Goal: Communication & Community: Answer question/provide support

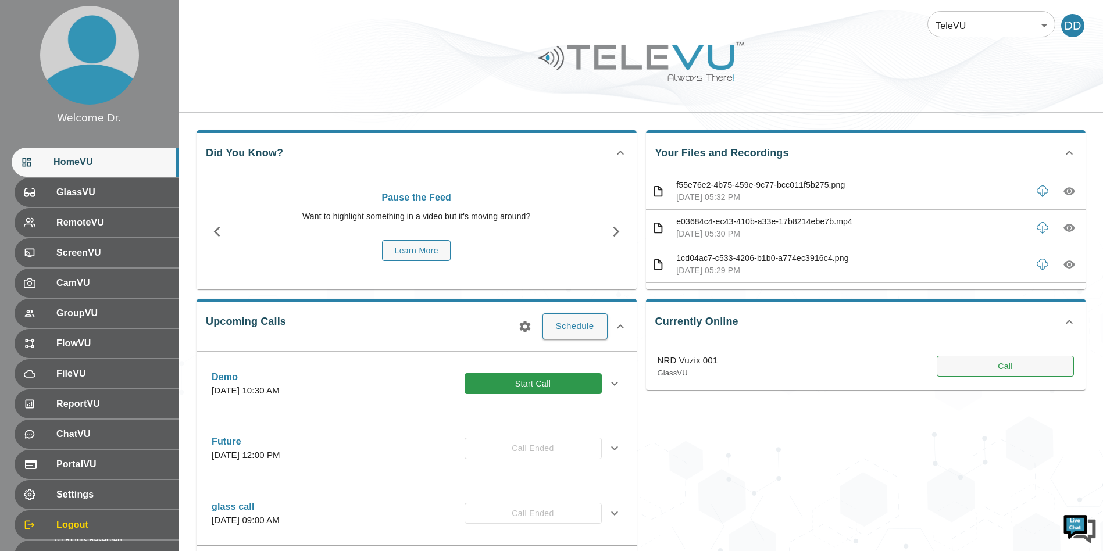
click at [1002, 365] on button "Call" at bounding box center [1005, 367] width 137 height 22
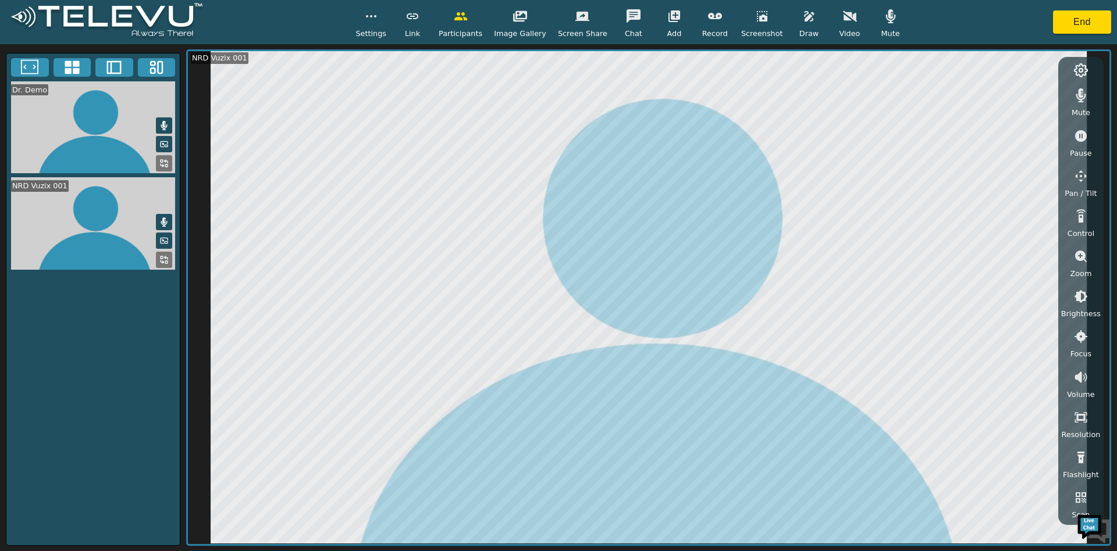
click at [474, 45] on div "Dr. Demo NRD Vuzix 001 NRD Vuzix 001 Mute Pause Pan / Tilt Control Zoom Brightn…" at bounding box center [558, 297] width 1117 height 507
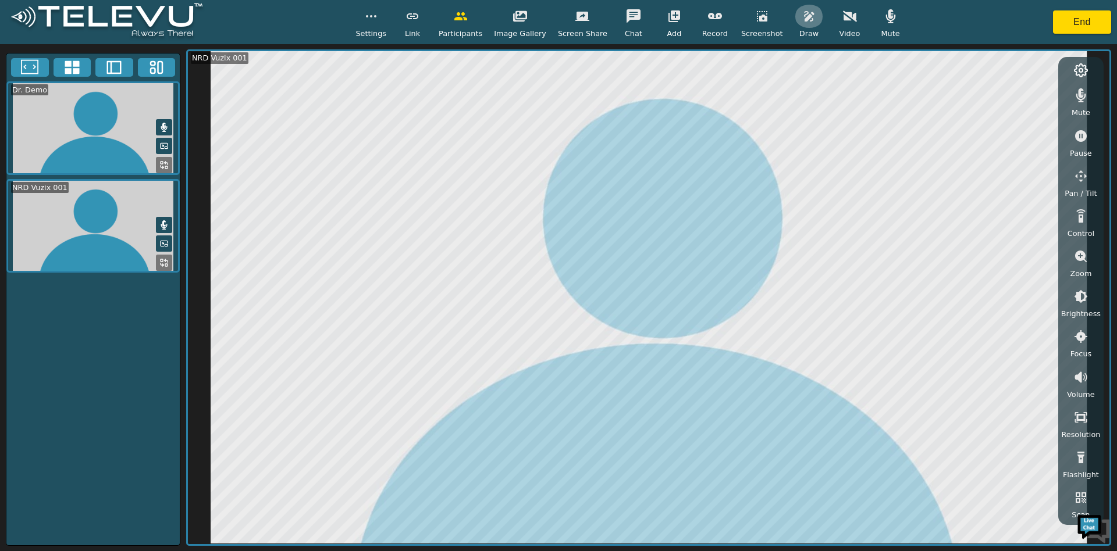
click at [804, 12] on icon "button" at bounding box center [809, 16] width 10 height 10
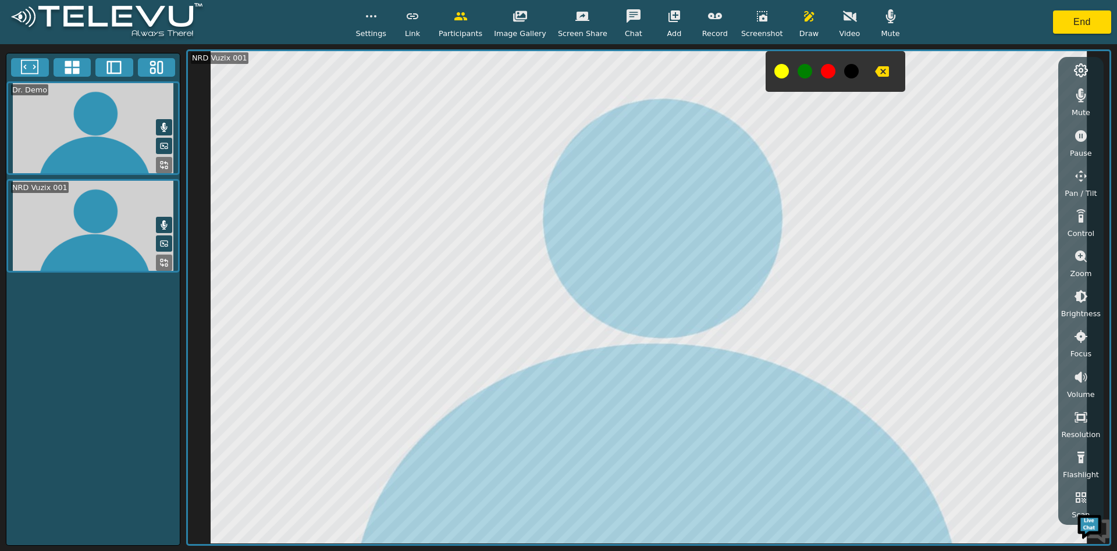
click at [839, 28] on span "Video" at bounding box center [849, 33] width 21 height 11
click at [376, 32] on span "Settings" at bounding box center [370, 33] width 31 height 11
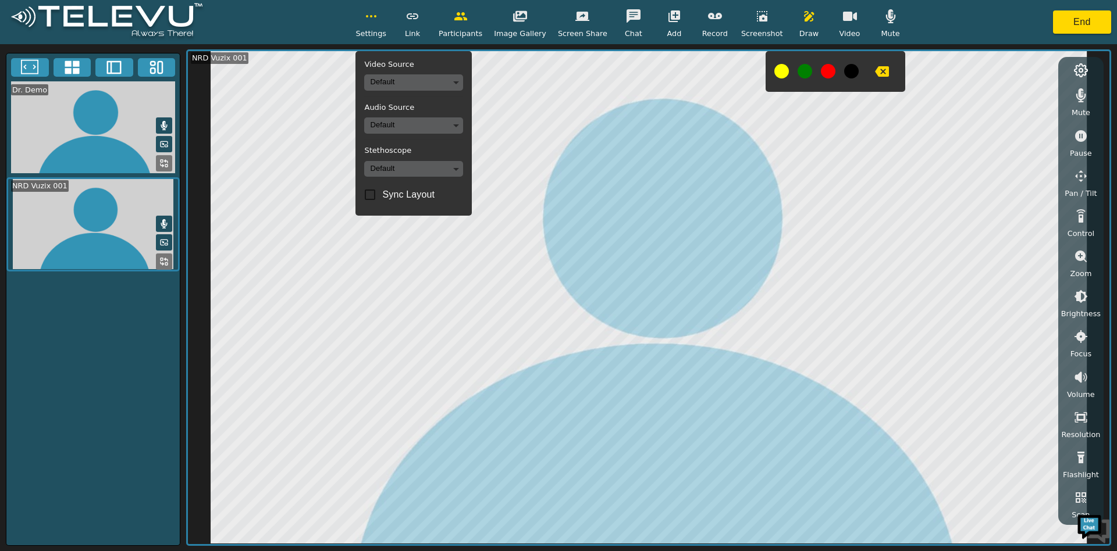
click at [436, 73] on div "Video Source Default Audio Source Default Stethoscope Default Sync Layout" at bounding box center [413, 133] width 116 height 165
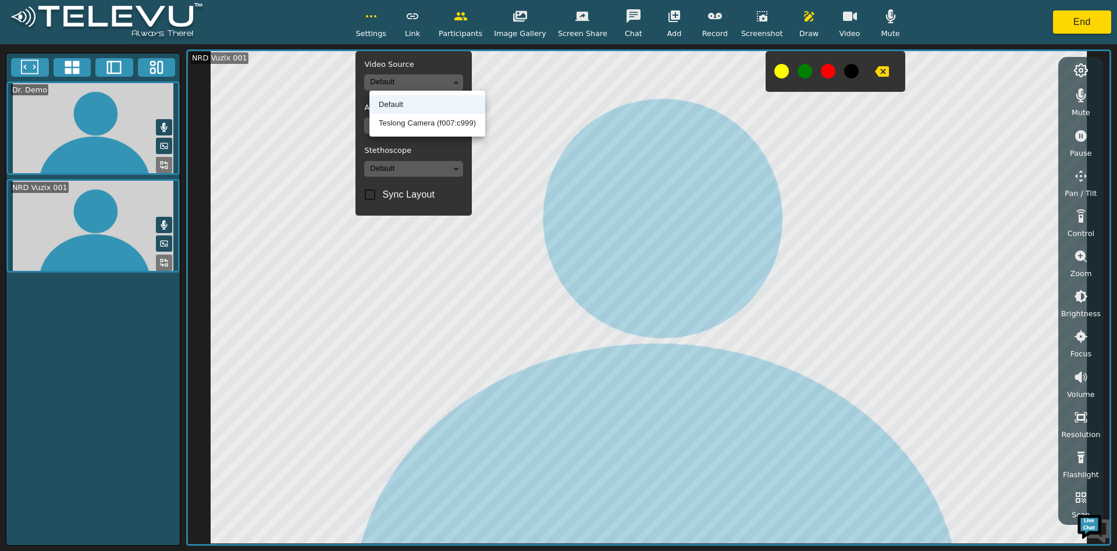
click at [437, 76] on body "Settings Video Source Default Audio Source Default Stethoscope Default Sync Lay…" at bounding box center [558, 275] width 1117 height 551
click at [421, 122] on li "Teslong Camera (f007:c999)" at bounding box center [427, 123] width 116 height 19
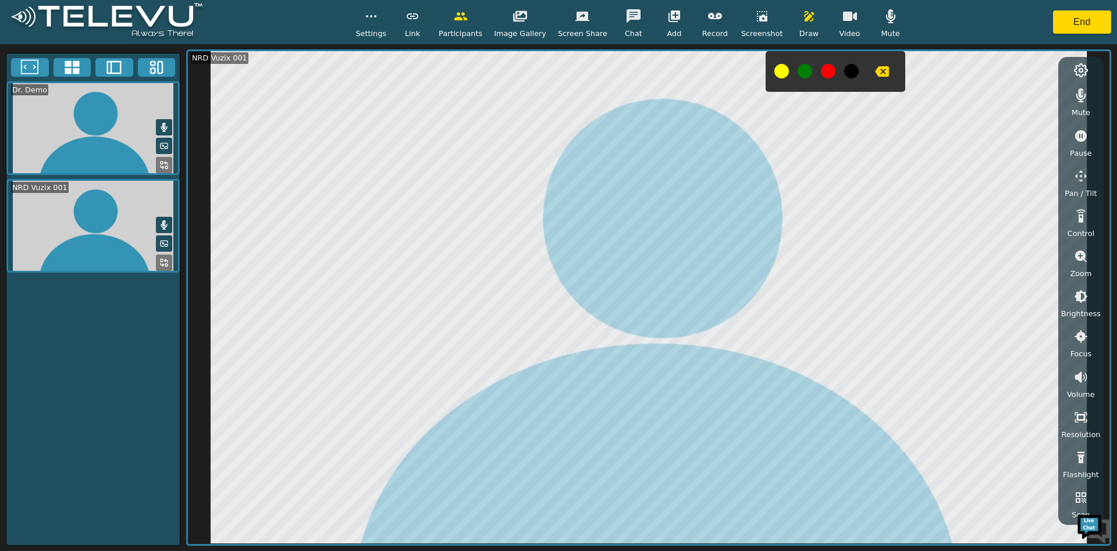
click at [372, 18] on button "button" at bounding box center [371, 16] width 29 height 23
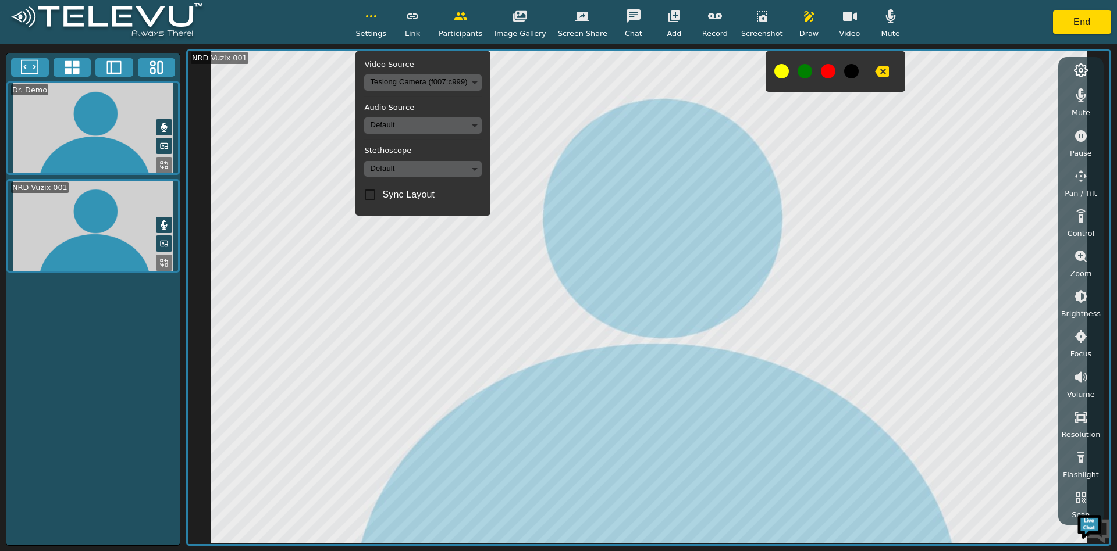
click at [427, 86] on body "Settings Video Source Teslong Camera (f007:c999) 22da7bb40c8c4515dcc5e38a06a4ac…" at bounding box center [558, 275] width 1117 height 551
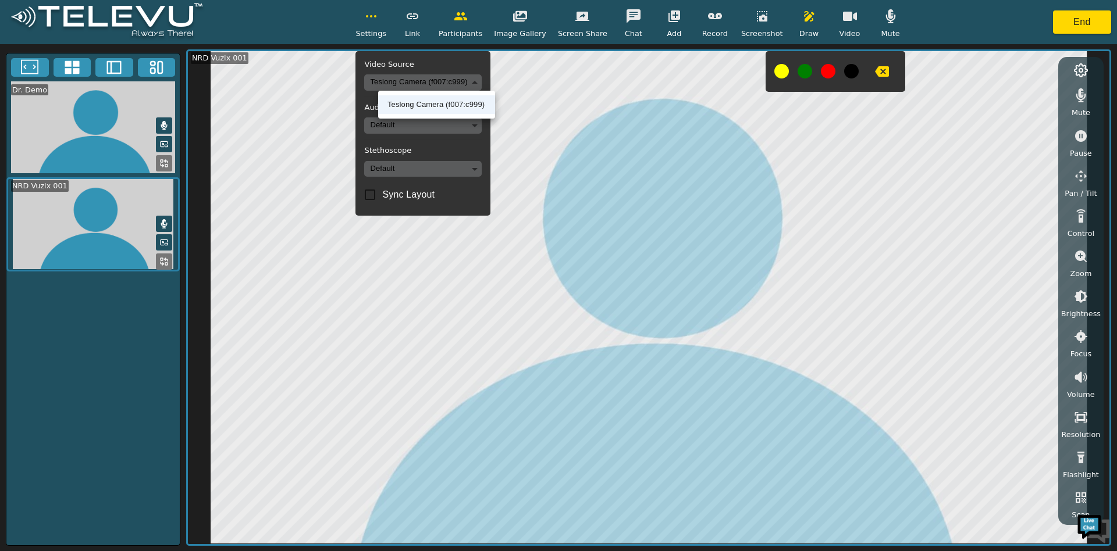
click at [435, 80] on div at bounding box center [558, 275] width 1117 height 551
click at [378, 19] on icon "button" at bounding box center [371, 16] width 14 height 14
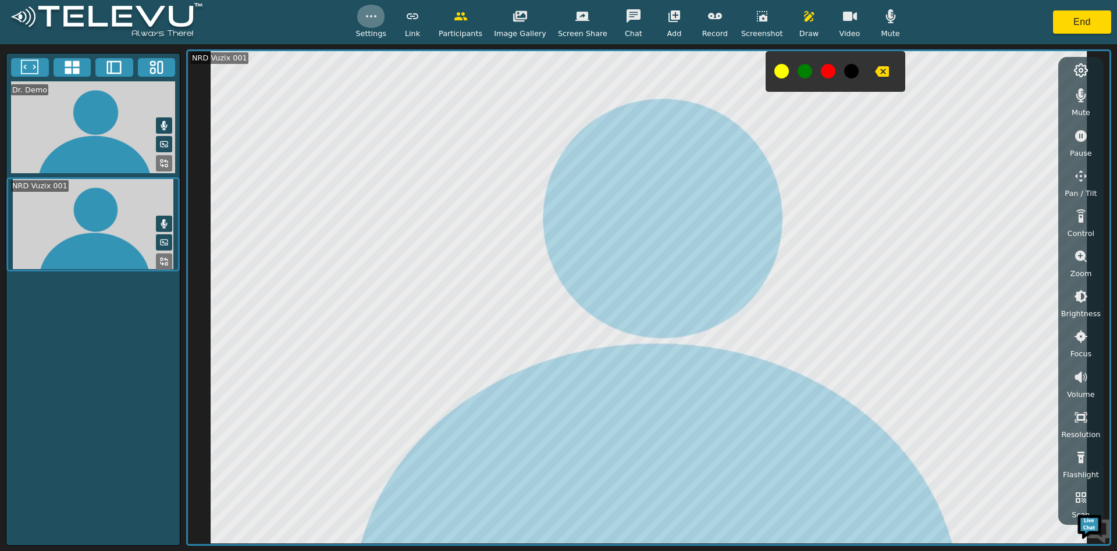
click at [378, 19] on icon "button" at bounding box center [371, 16] width 14 height 14
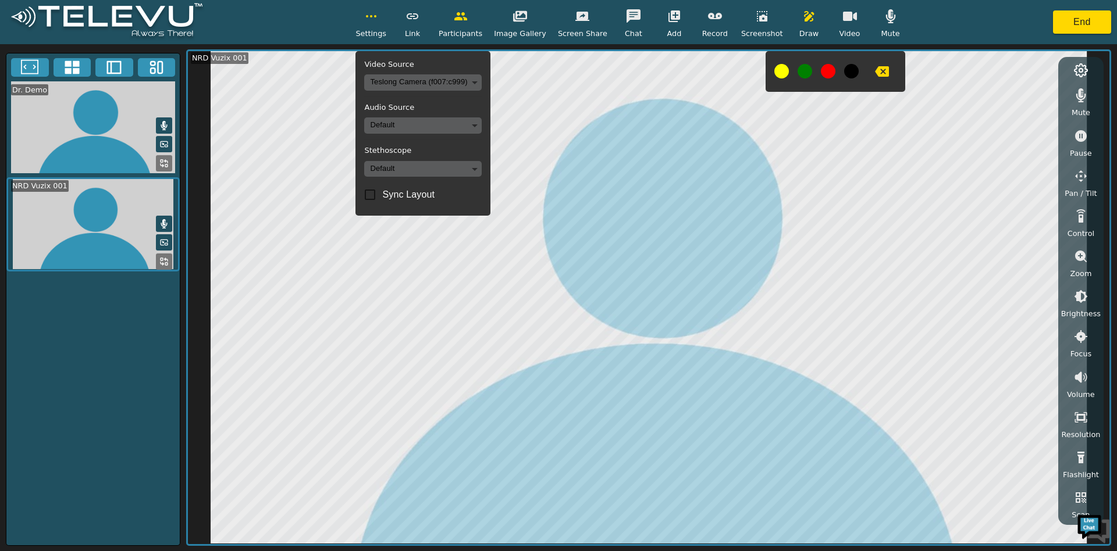
click at [115, 65] on icon at bounding box center [113, 67] width 17 height 17
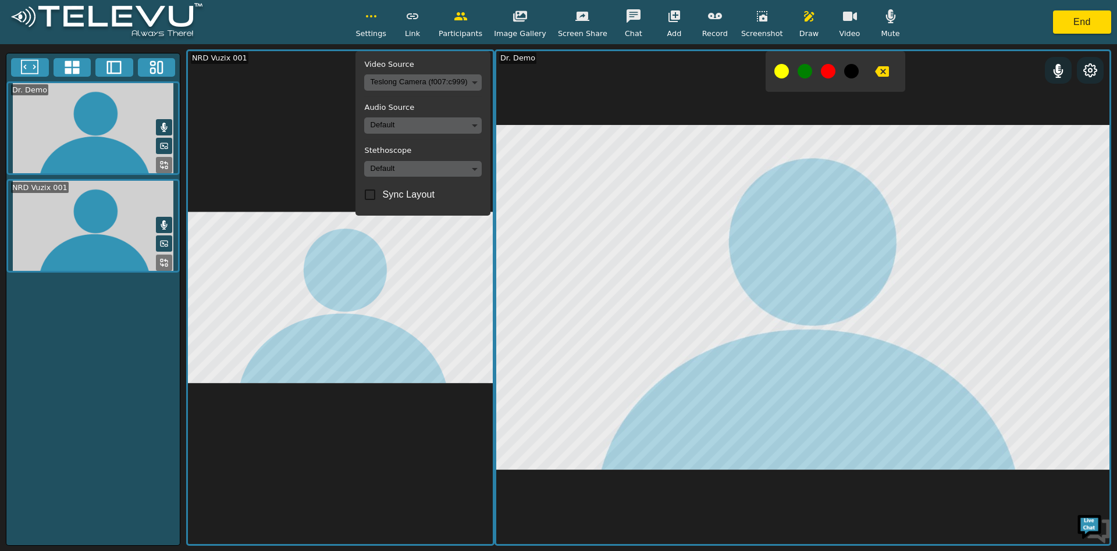
click at [153, 62] on rect at bounding box center [153, 63] width 5 height 3
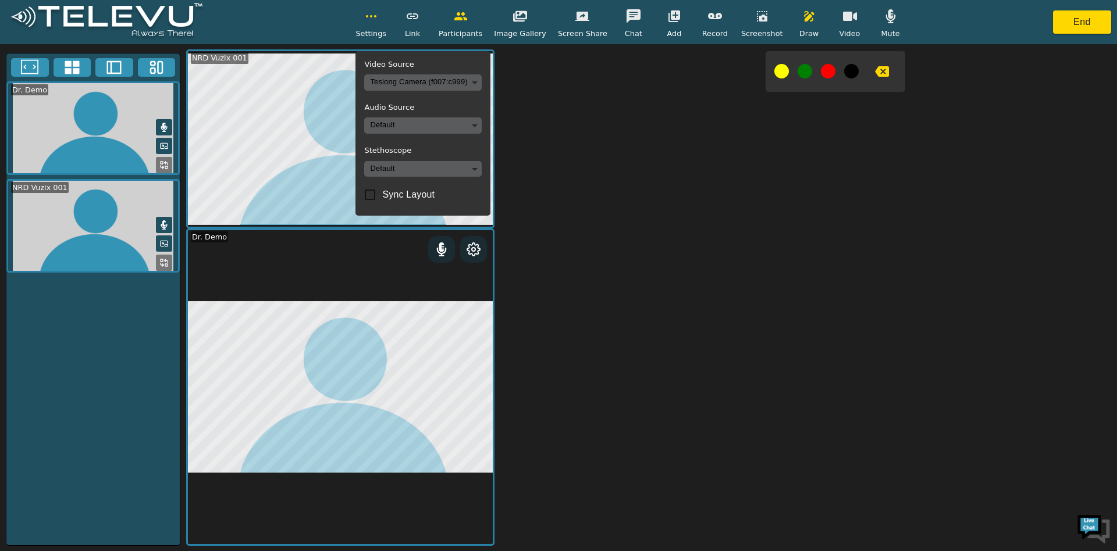
click at [34, 59] on icon at bounding box center [29, 67] width 17 height 17
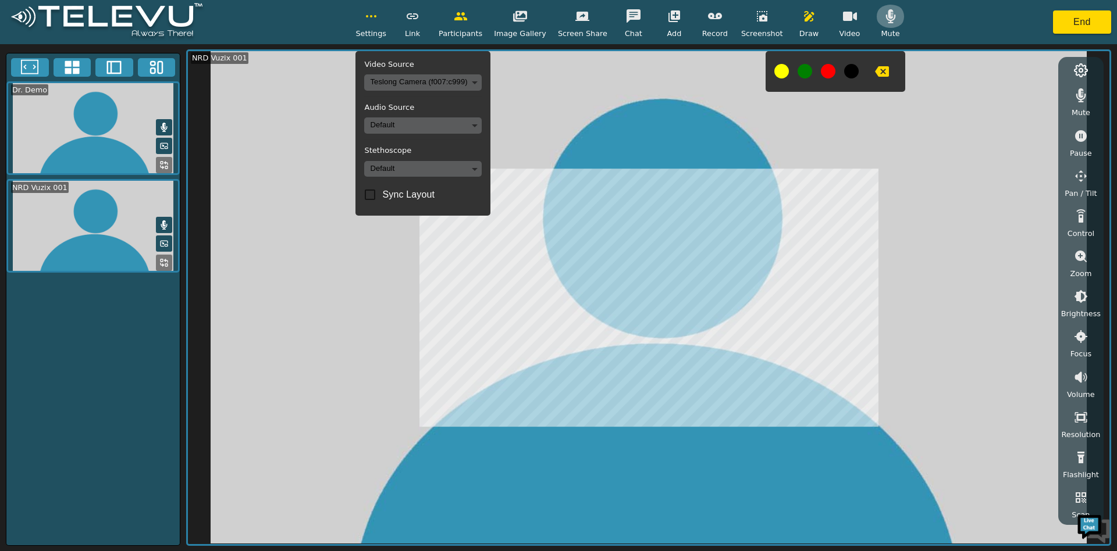
click at [883, 16] on icon "button" at bounding box center [890, 16] width 14 height 14
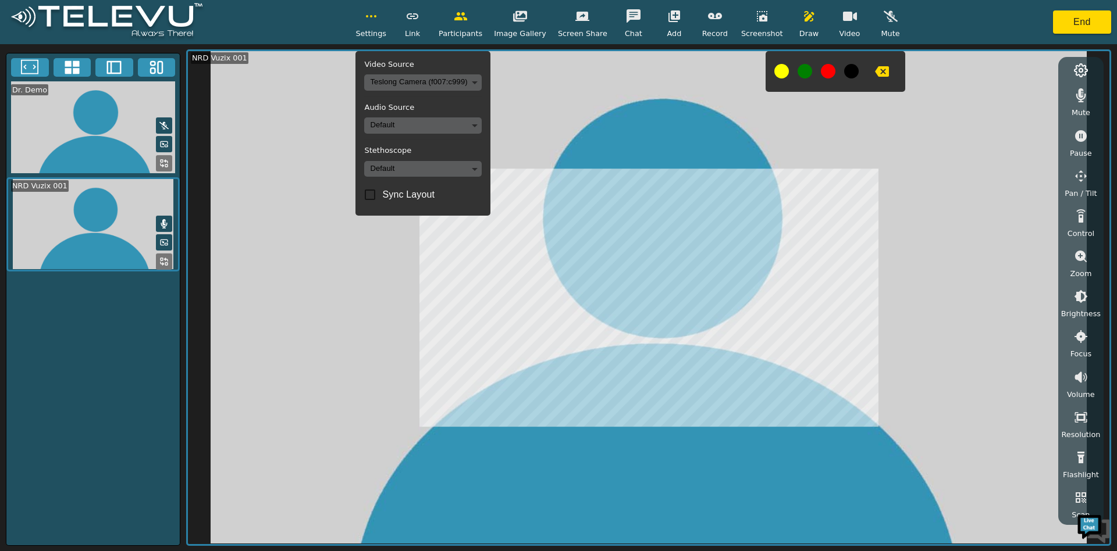
click at [161, 223] on icon at bounding box center [164, 223] width 6 height 9
click at [355, 292] on video at bounding box center [648, 297] width 921 height 493
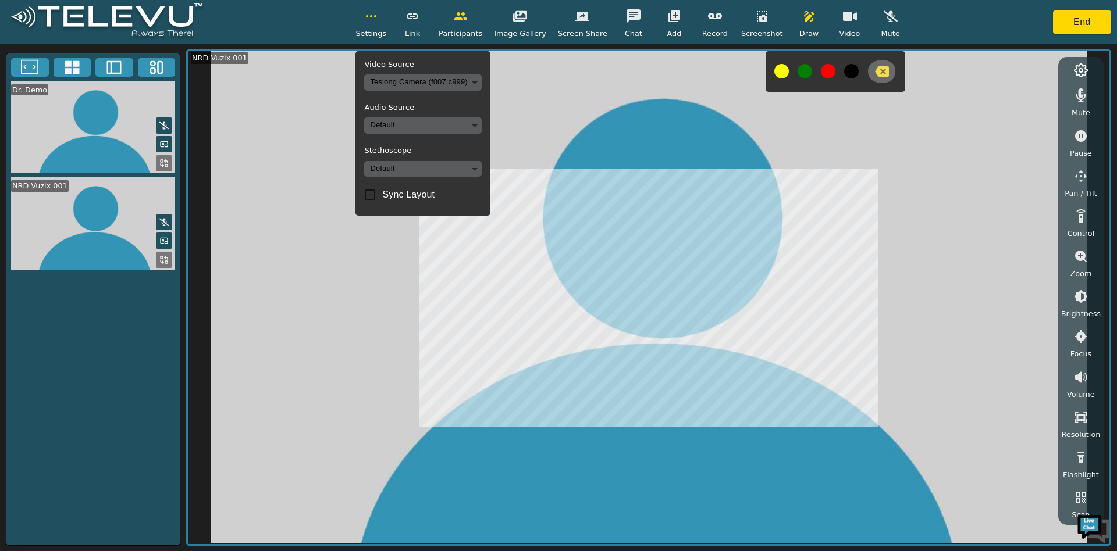
click at [875, 67] on icon "button" at bounding box center [882, 71] width 14 height 10
click at [802, 22] on icon "button" at bounding box center [809, 16] width 14 height 14
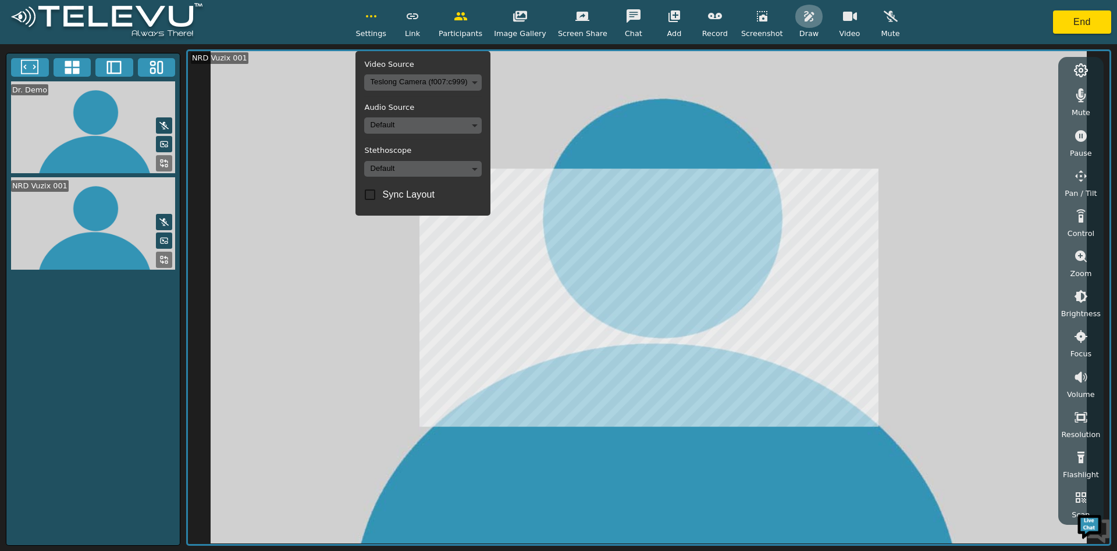
click at [804, 21] on icon "button" at bounding box center [809, 16] width 10 height 10
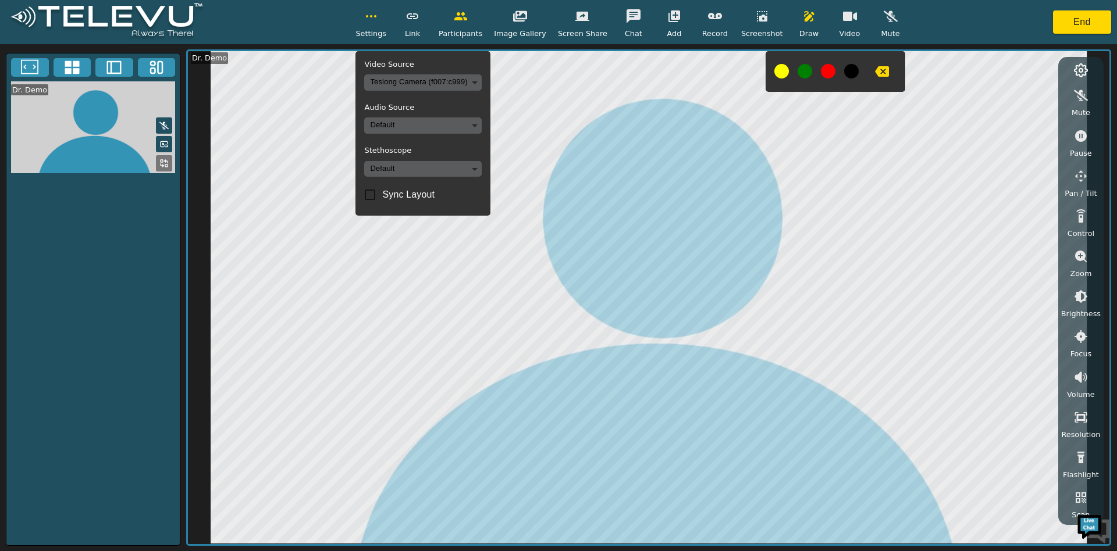
click at [378, 11] on icon "button" at bounding box center [371, 16] width 14 height 14
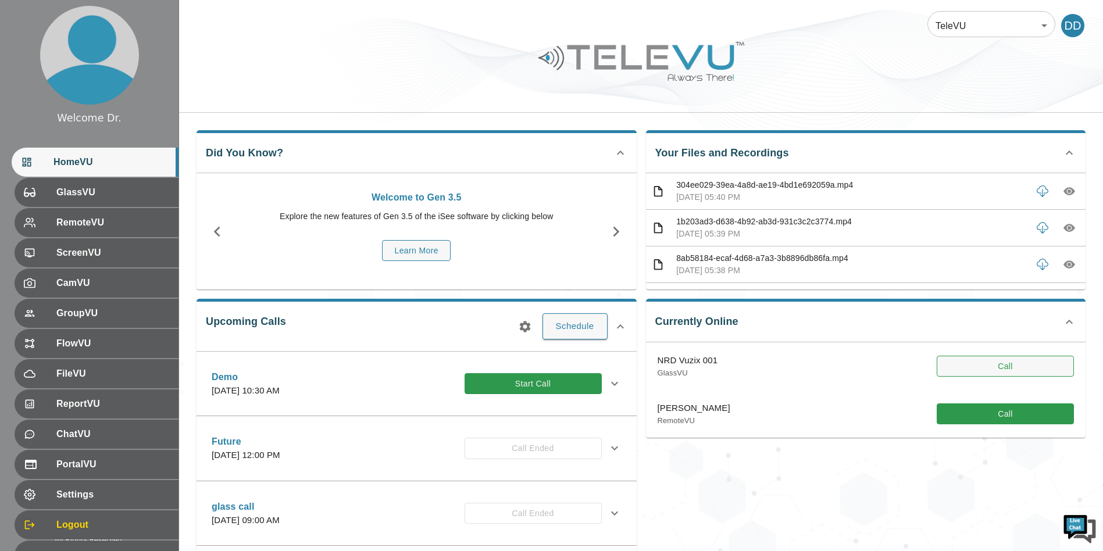
click at [1006, 365] on button "Call" at bounding box center [1005, 367] width 137 height 22
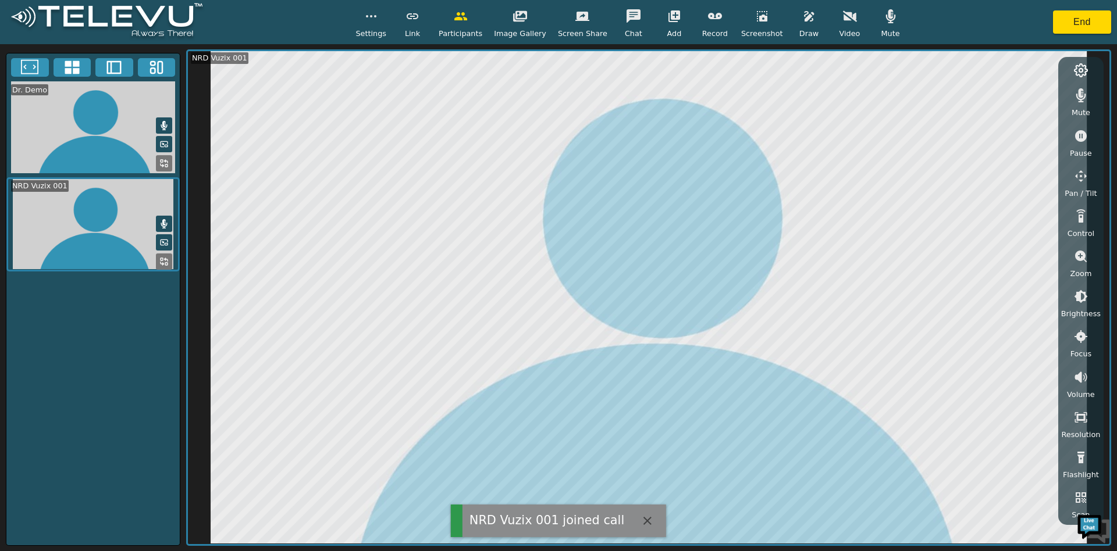
click at [889, 34] on div "Mute" at bounding box center [890, 22] width 29 height 34
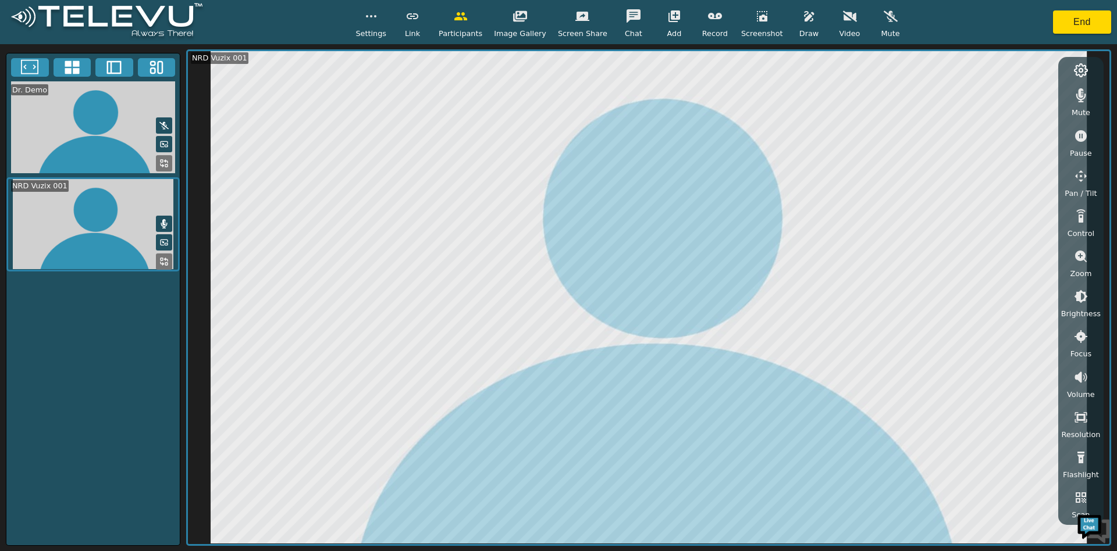
click at [1089, 95] on button "button" at bounding box center [1080, 95] width 29 height 23
click at [802, 22] on icon "button" at bounding box center [809, 16] width 14 height 14
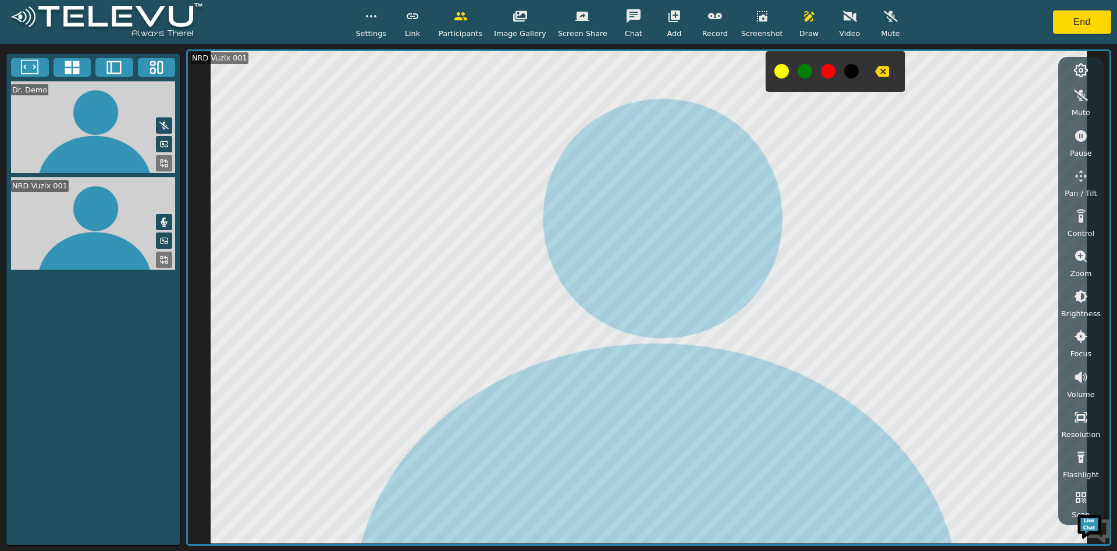
click at [875, 76] on icon "button" at bounding box center [882, 71] width 14 height 10
click at [375, 25] on button "button" at bounding box center [371, 16] width 29 height 23
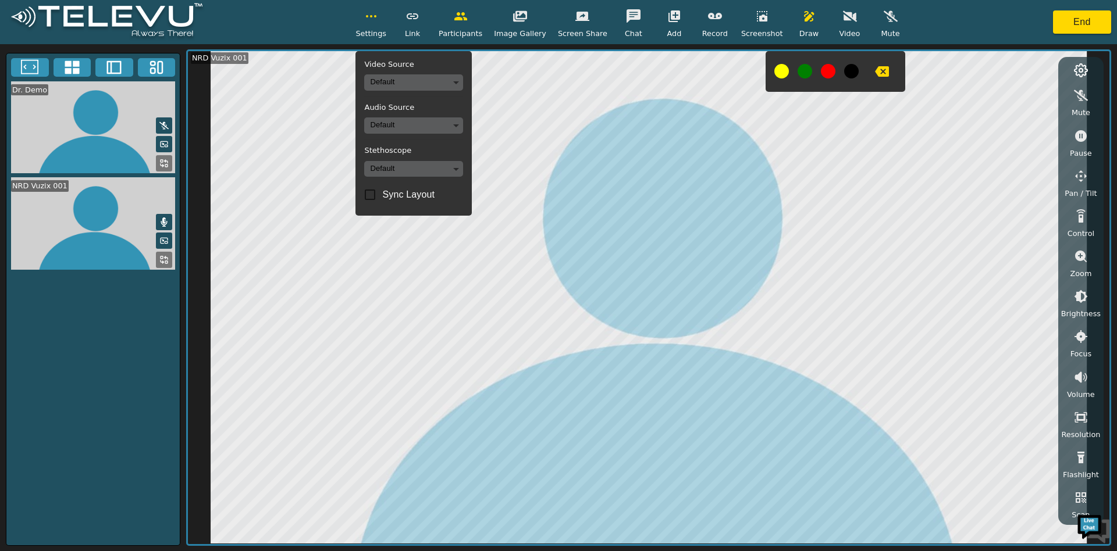
click at [391, 83] on body "Settings Video Source Default Audio Source Default Stethoscope Default Sync Lay…" at bounding box center [558, 275] width 1117 height 551
click at [390, 120] on li "Teslong Camera (f007:c999)" at bounding box center [427, 123] width 116 height 19
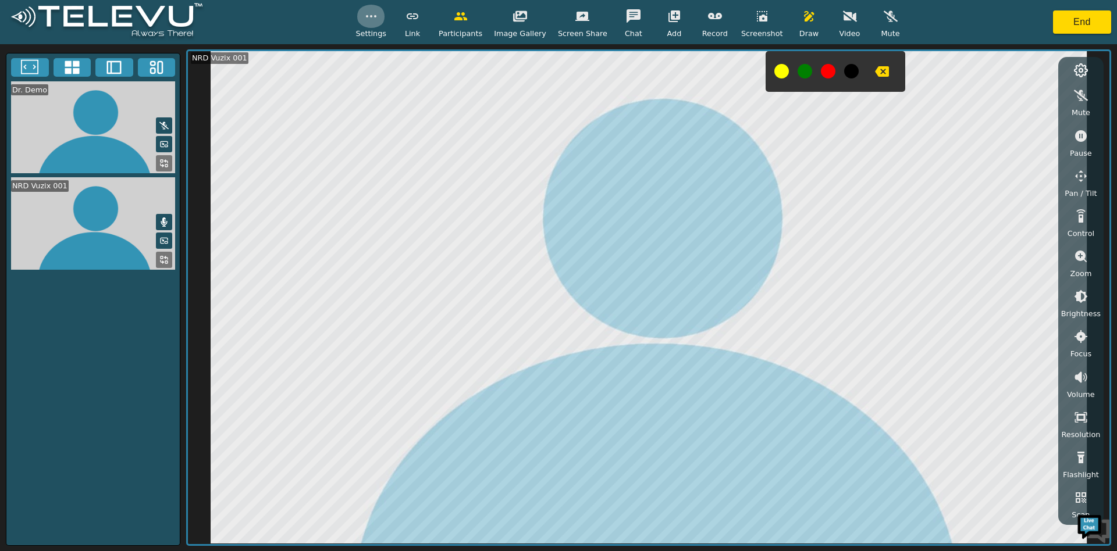
click at [382, 23] on button "button" at bounding box center [371, 16] width 29 height 23
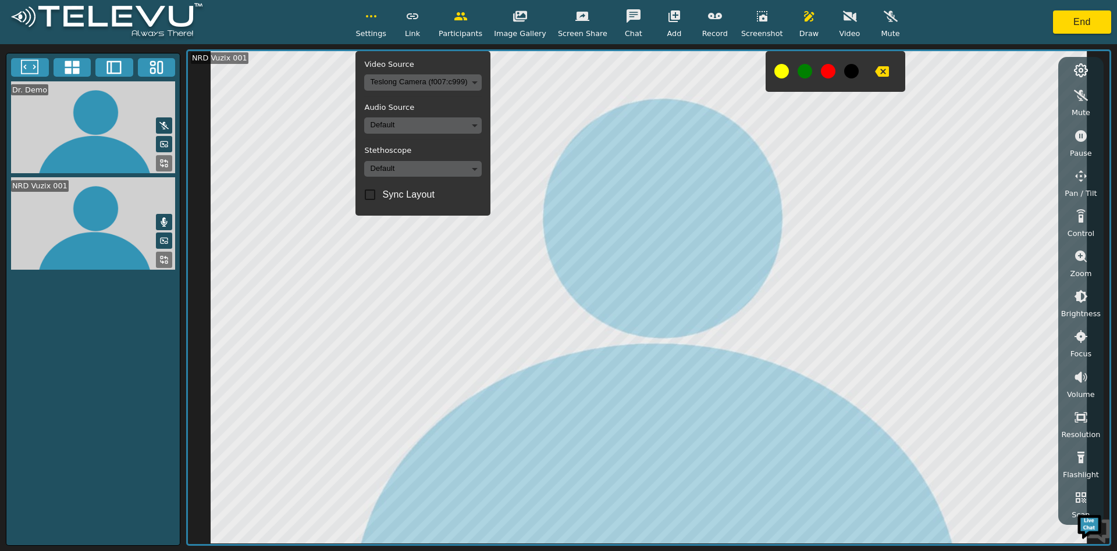
click at [383, 28] on span "Settings" at bounding box center [370, 33] width 31 height 11
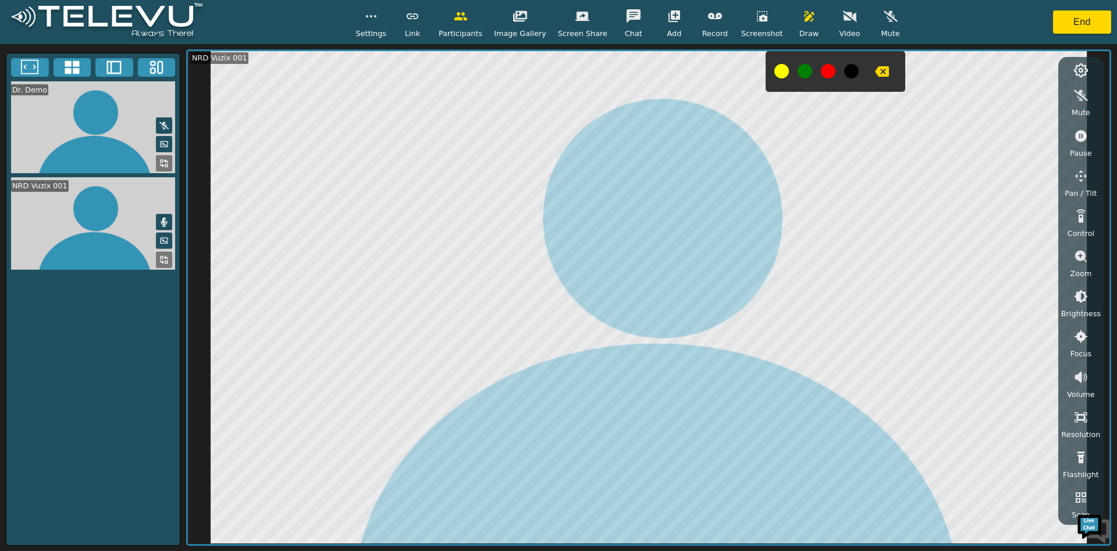
click at [382, 28] on span "Settings" at bounding box center [370, 33] width 31 height 11
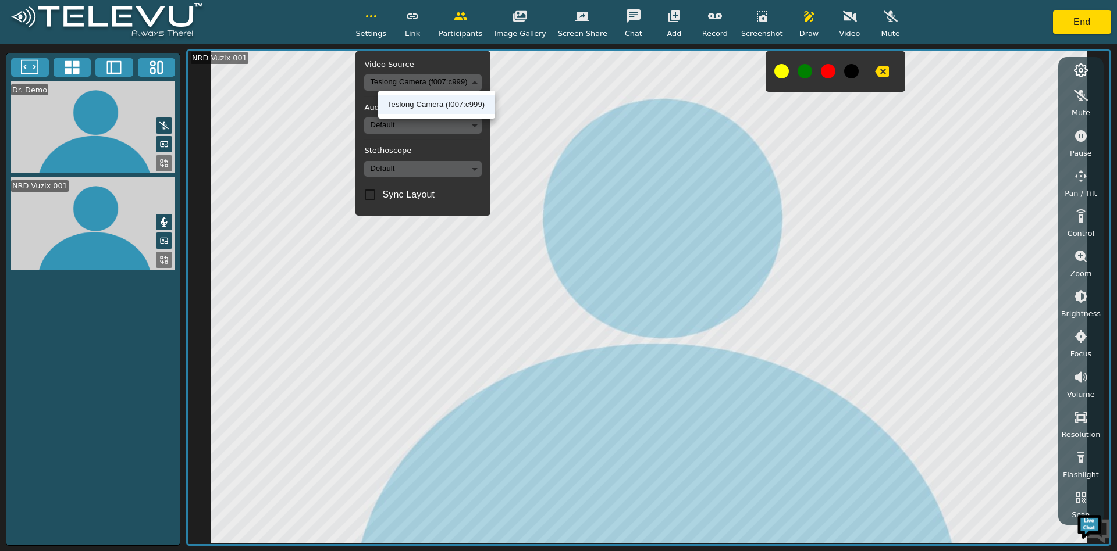
click at [409, 87] on body "Settings Video Source Teslong Camera (f007:c999) 22da7bb40c8c4515dcc5e38a06a4ac…" at bounding box center [558, 275] width 1117 height 551
click at [411, 113] on li "Teslong Camera (f007:c999)" at bounding box center [436, 104] width 117 height 19
click at [410, 77] on body "Settings Video Source Teslong Camera (f007:c999) 22da7bb40c8c4515dcc5e38a06a4ac…" at bounding box center [558, 275] width 1117 height 551
click at [426, 106] on li "Teslong Camera (f007:c999)" at bounding box center [436, 104] width 117 height 19
click at [386, 20] on button "button" at bounding box center [371, 16] width 29 height 23
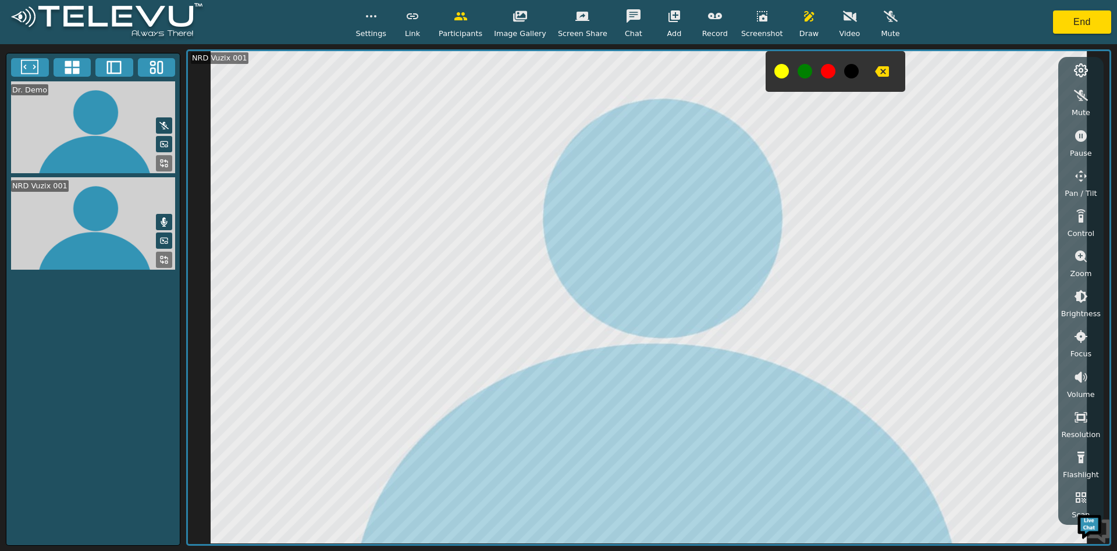
click at [843, 15] on icon "button" at bounding box center [850, 16] width 14 height 11
click at [797, 23] on button "button" at bounding box center [808, 16] width 29 height 23
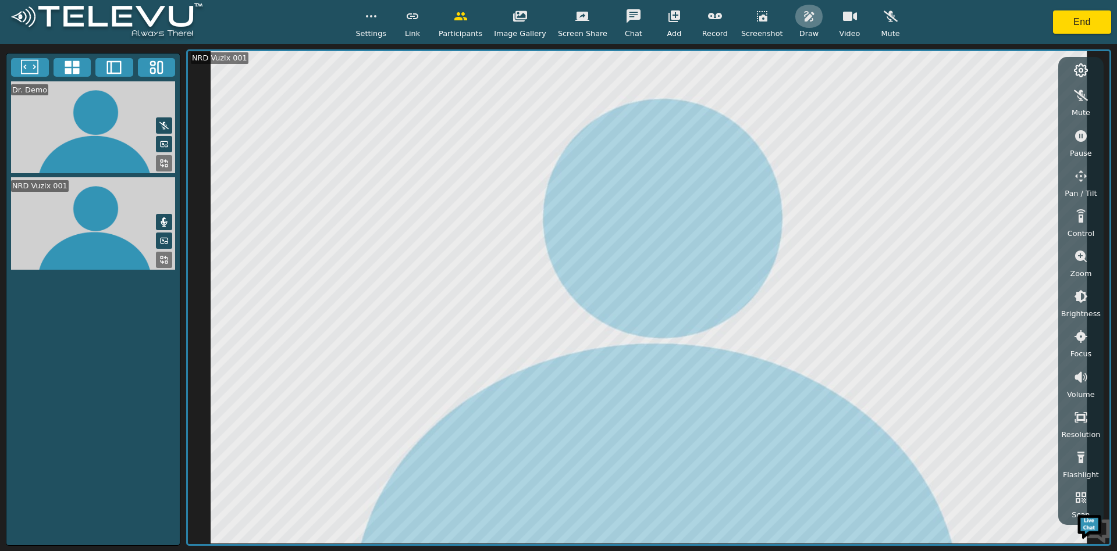
click at [797, 23] on button "button" at bounding box center [808, 16] width 29 height 23
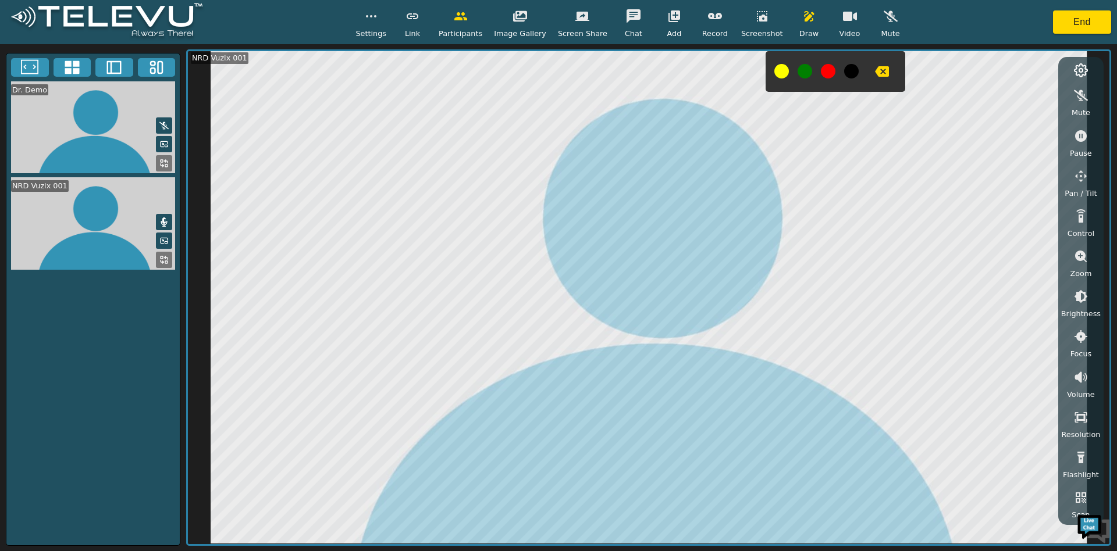
click at [120, 62] on icon at bounding box center [113, 67] width 17 height 17
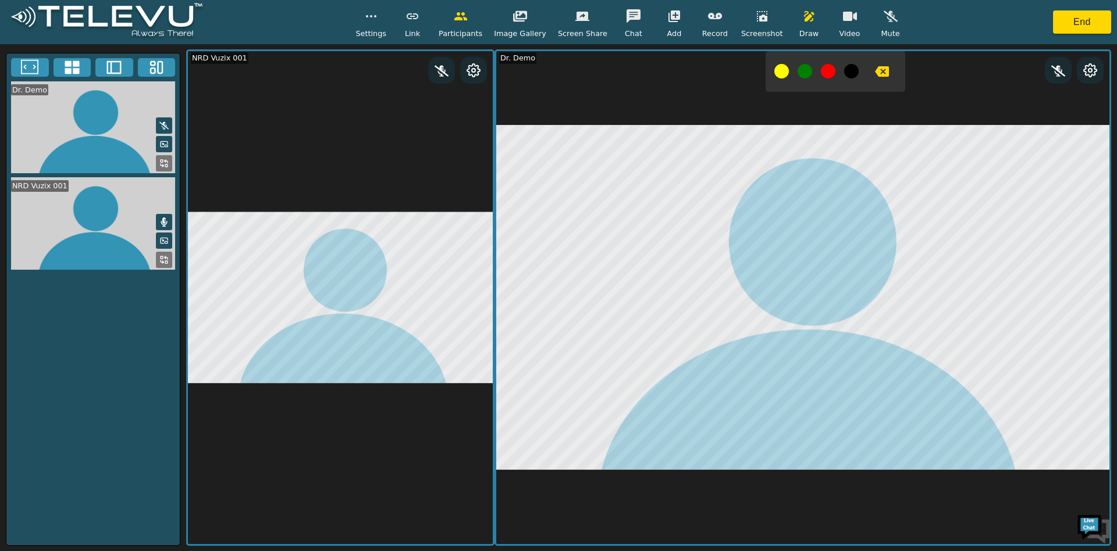
click at [173, 162] on video at bounding box center [92, 127] width 173 height 92
click at [161, 160] on rect at bounding box center [162, 161] width 2 height 2
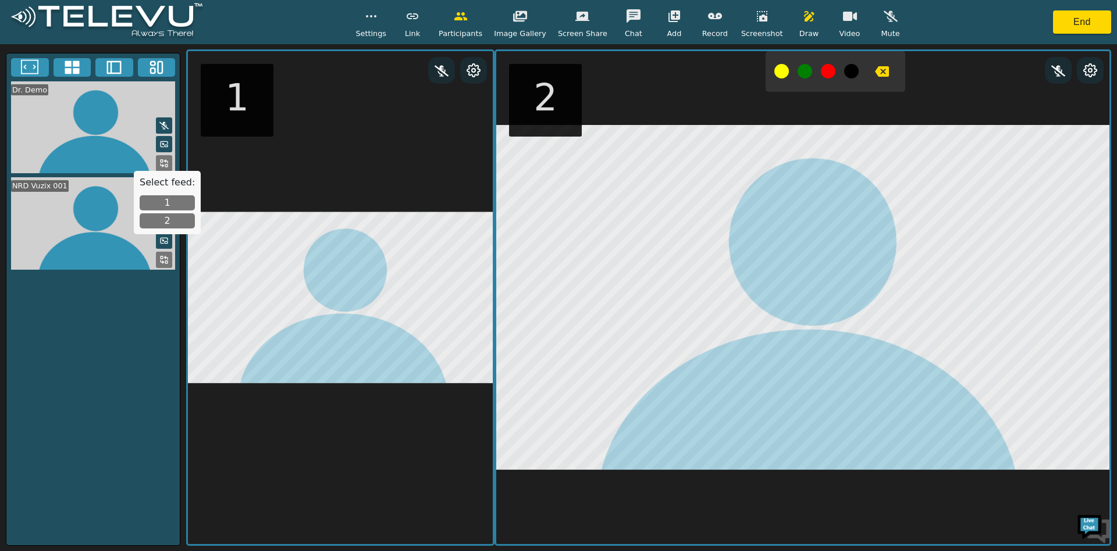
click at [179, 209] on button "1" at bounding box center [167, 202] width 55 height 15
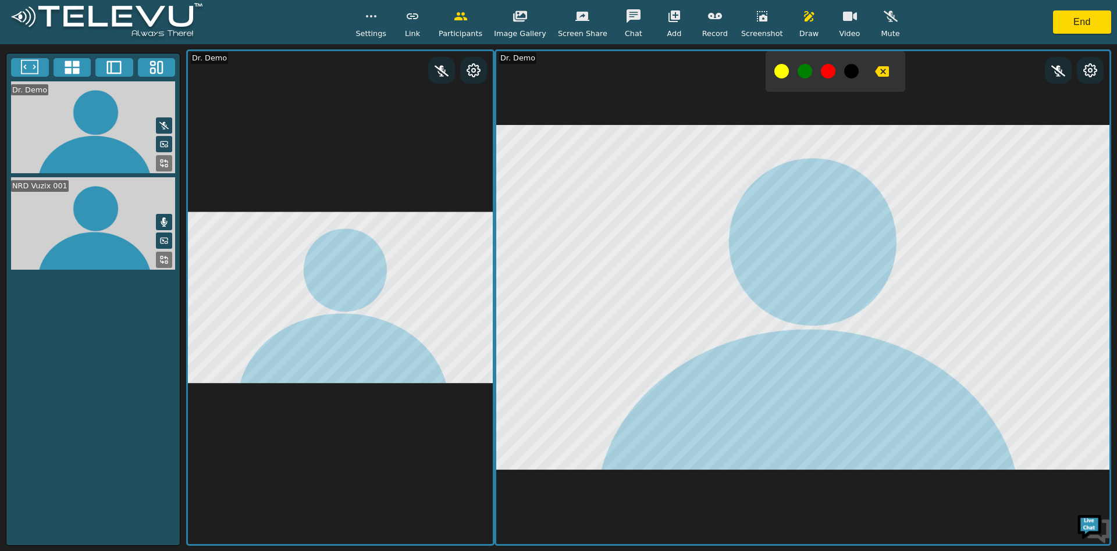
click at [162, 238] on icon at bounding box center [163, 240] width 9 height 9
click at [163, 240] on icon at bounding box center [162, 240] width 1 height 1
click at [161, 261] on icon at bounding box center [162, 262] width 3 height 3
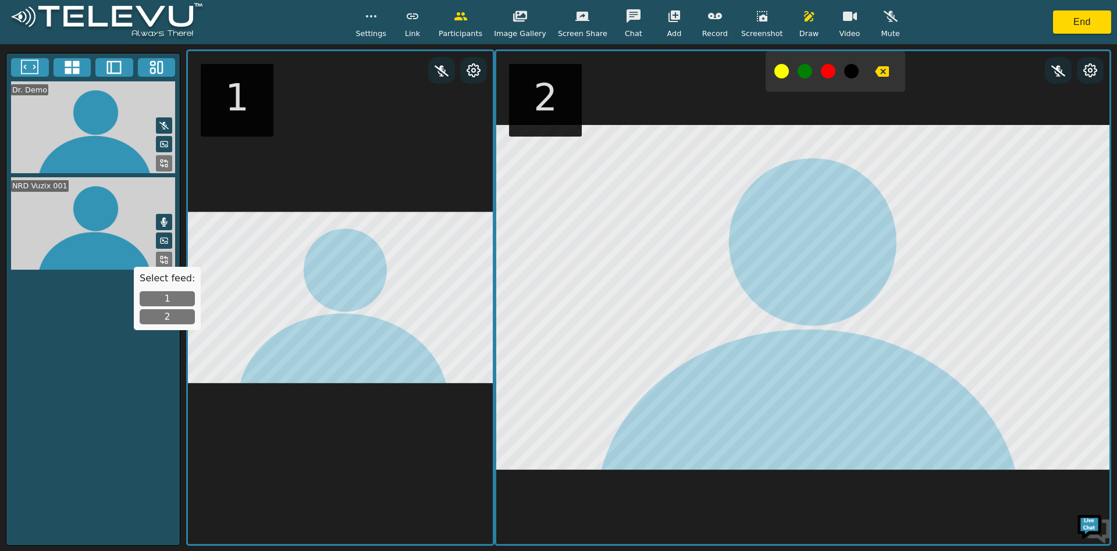
click at [169, 320] on button "2" at bounding box center [167, 316] width 55 height 15
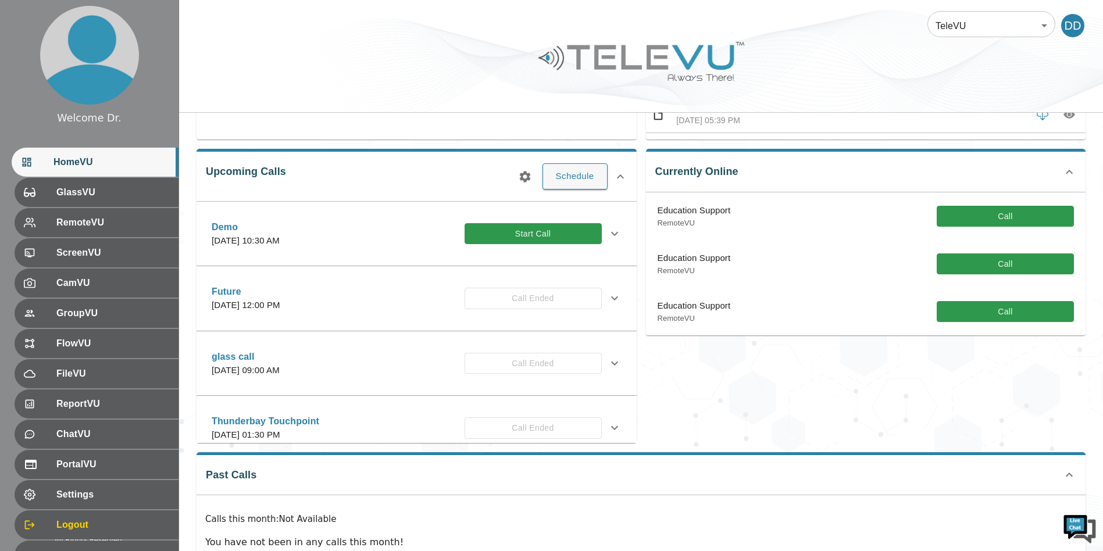
scroll to position [154, 0]
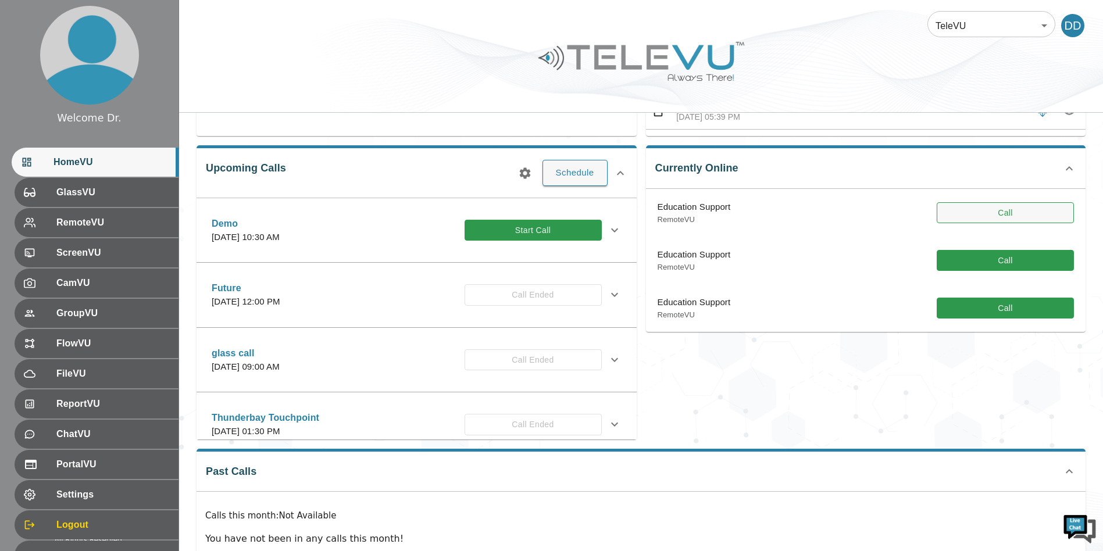
click at [958, 206] on button "Call" at bounding box center [1005, 213] width 137 height 22
click at [1018, 331] on div "Education Support RemoteVU Call" at bounding box center [866, 308] width 440 height 48
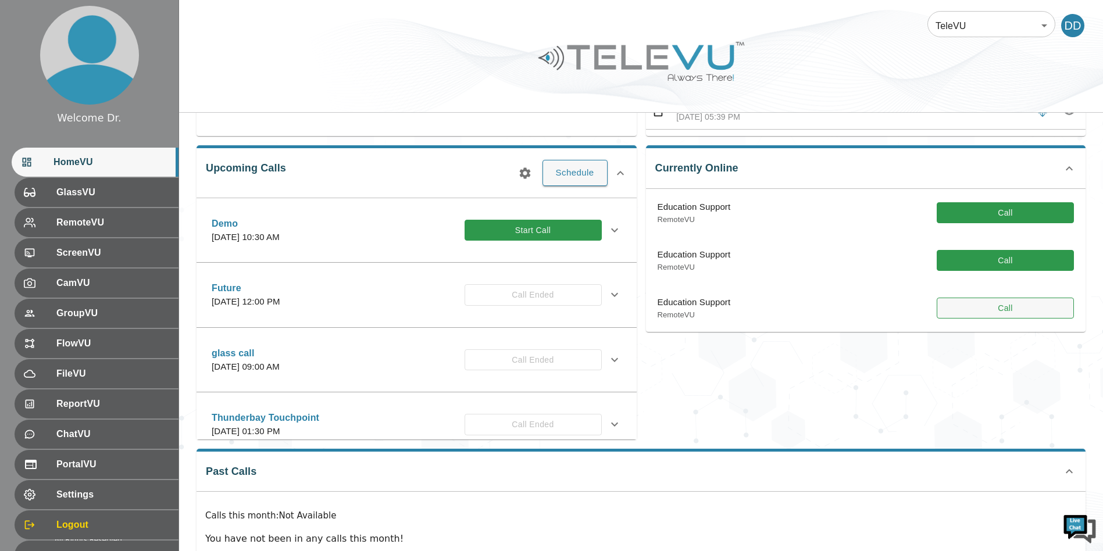
click at [1006, 309] on button "Call" at bounding box center [1005, 309] width 137 height 22
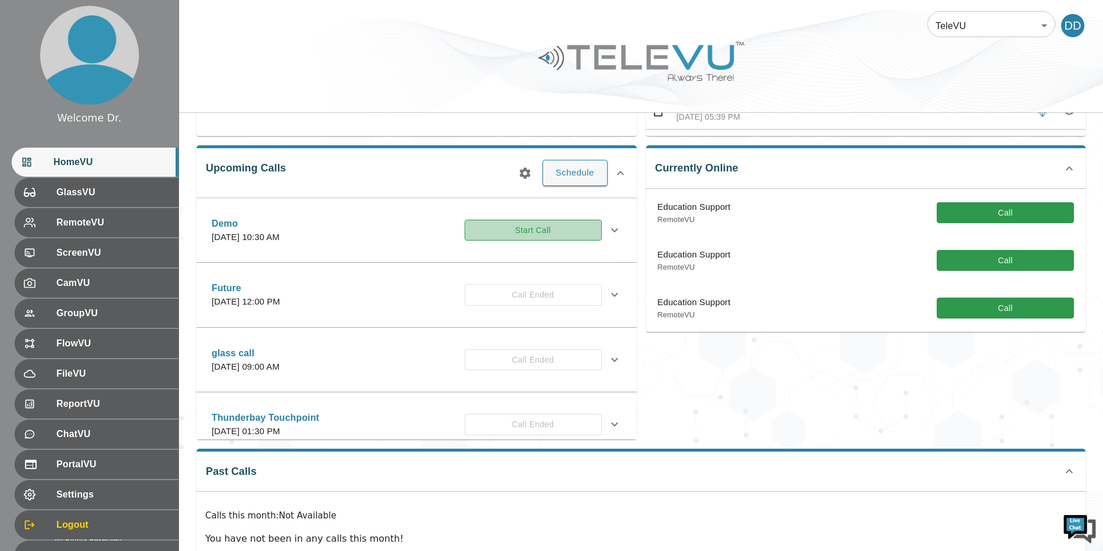
click at [502, 222] on button "Start Call" at bounding box center [533, 231] width 137 height 22
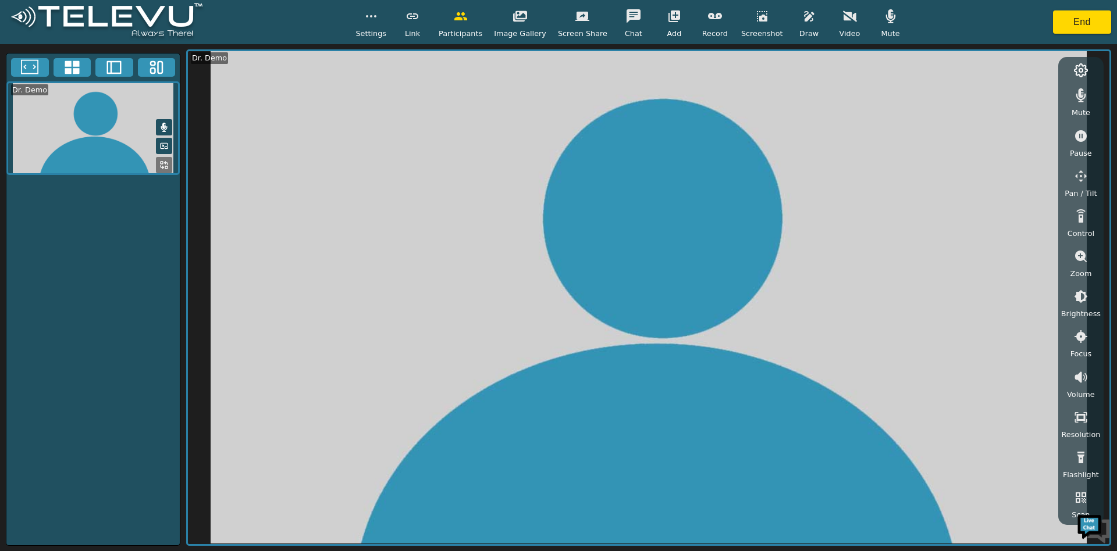
click at [660, 13] on button "button" at bounding box center [674, 16] width 29 height 23
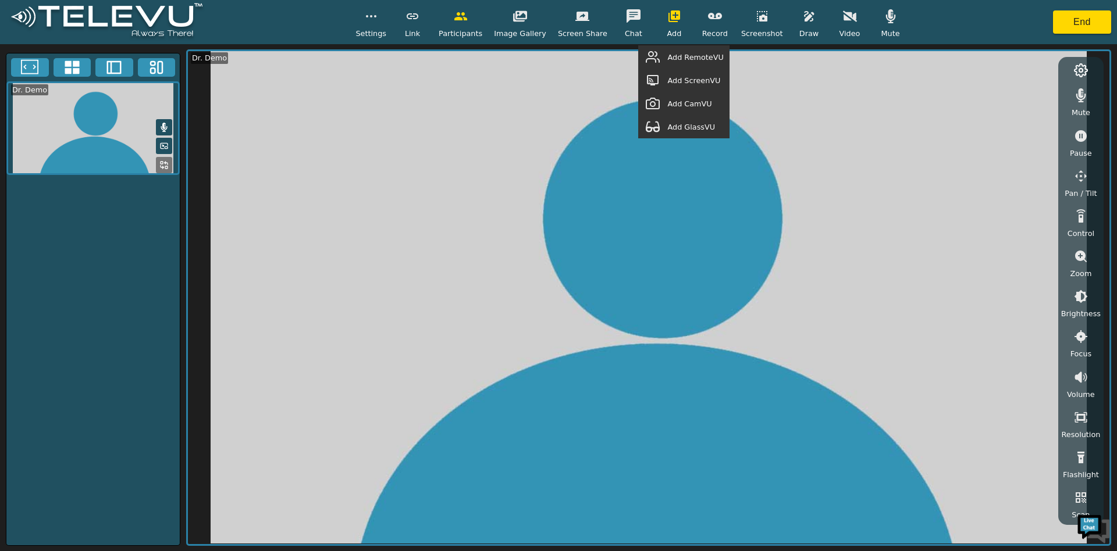
click at [680, 131] on div "Add GlassVU" at bounding box center [683, 126] width 91 height 23
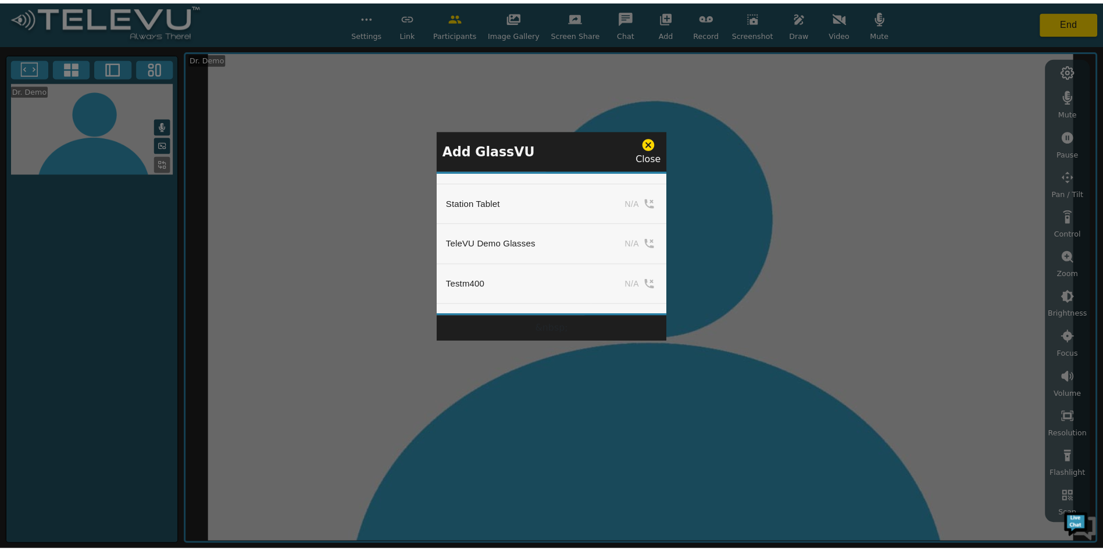
scroll to position [1388, 0]
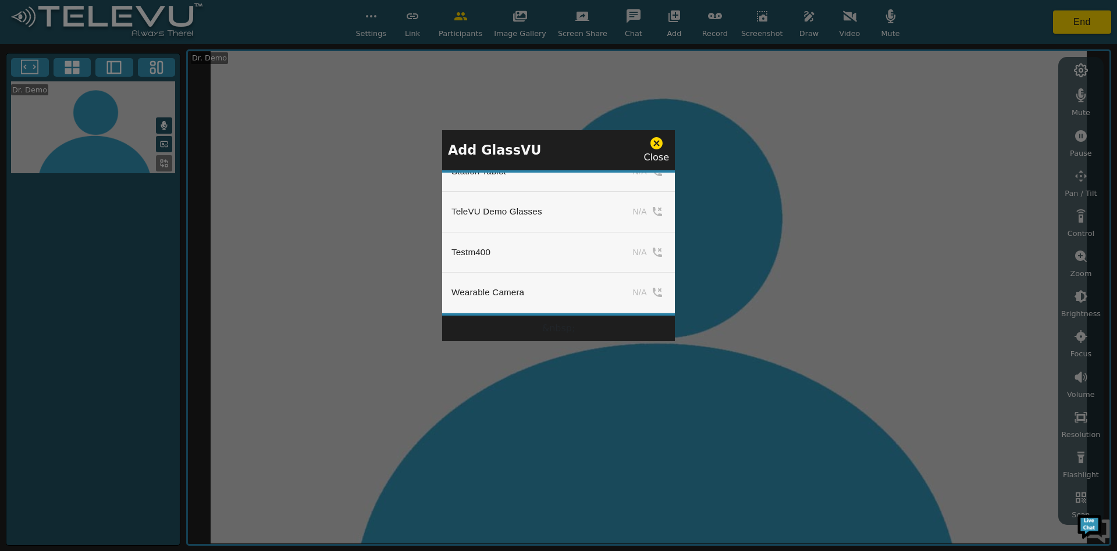
click at [1076, 28] on div at bounding box center [558, 275] width 1117 height 551
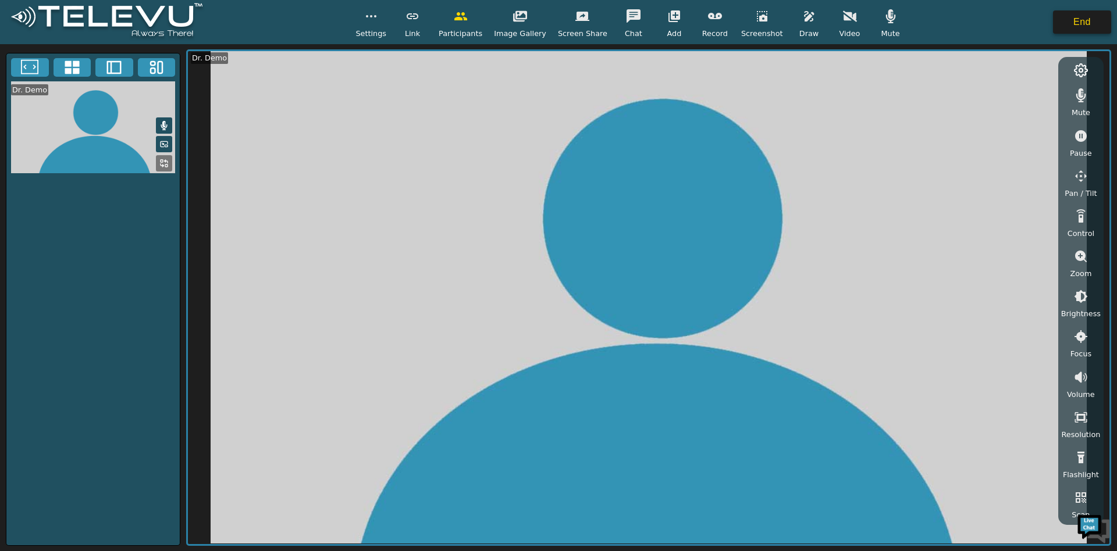
click at [1066, 20] on button "End" at bounding box center [1082, 21] width 58 height 23
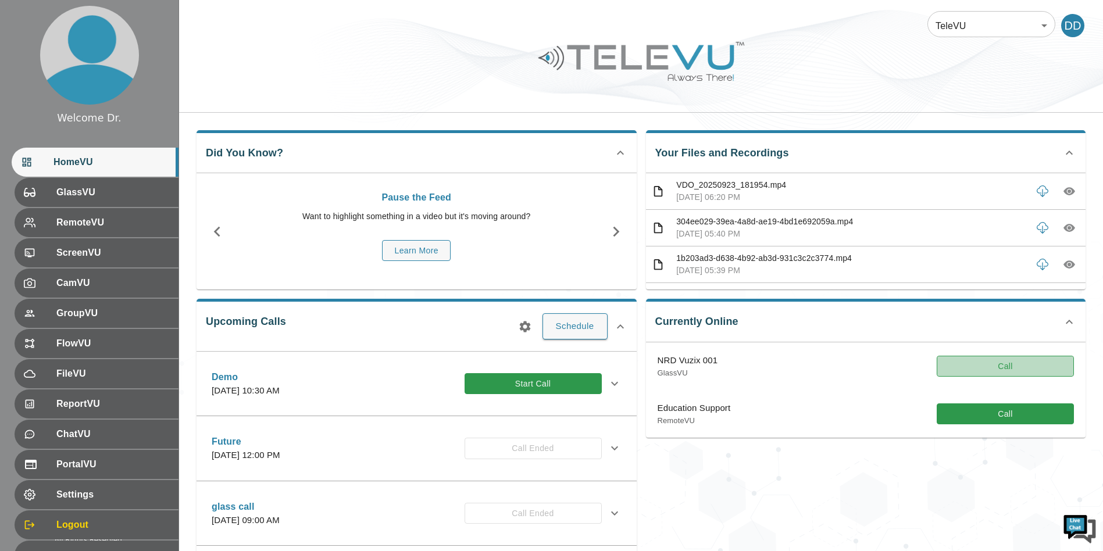
click at [1032, 373] on button "Call" at bounding box center [1005, 367] width 137 height 22
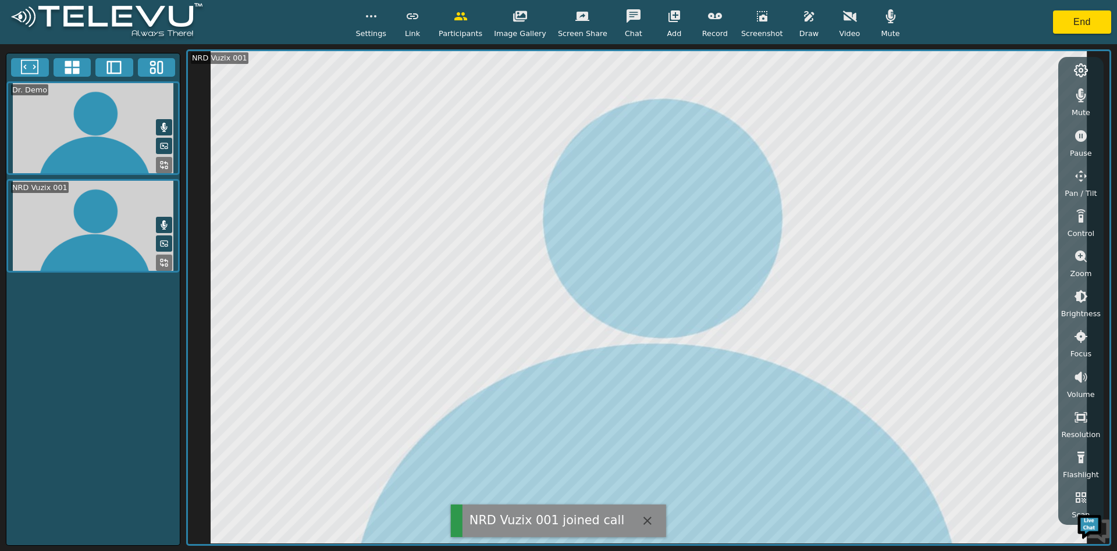
click at [879, 24] on button "button" at bounding box center [890, 16] width 29 height 23
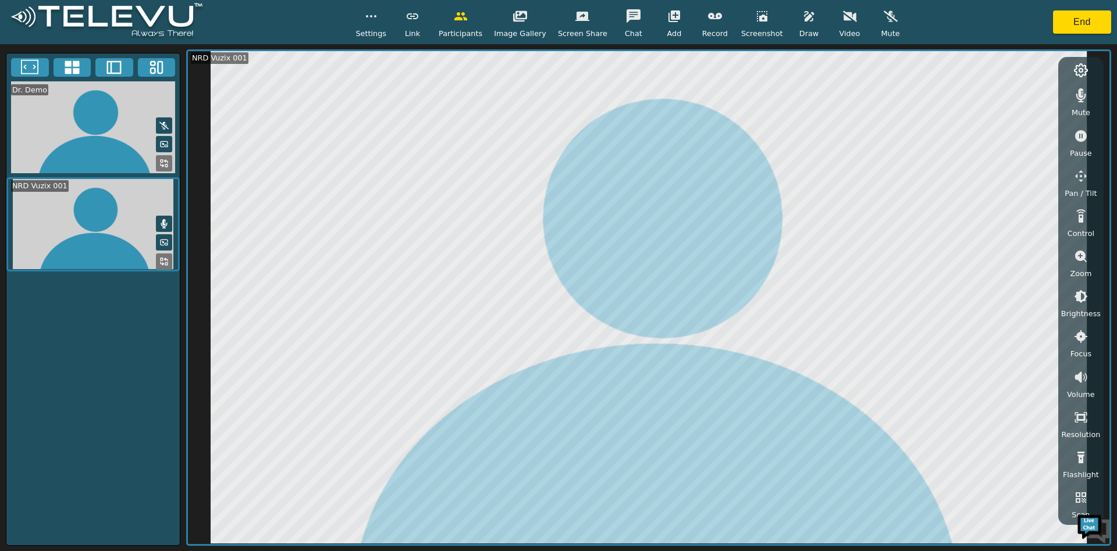
click at [802, 16] on icon "button" at bounding box center [809, 16] width 14 height 14
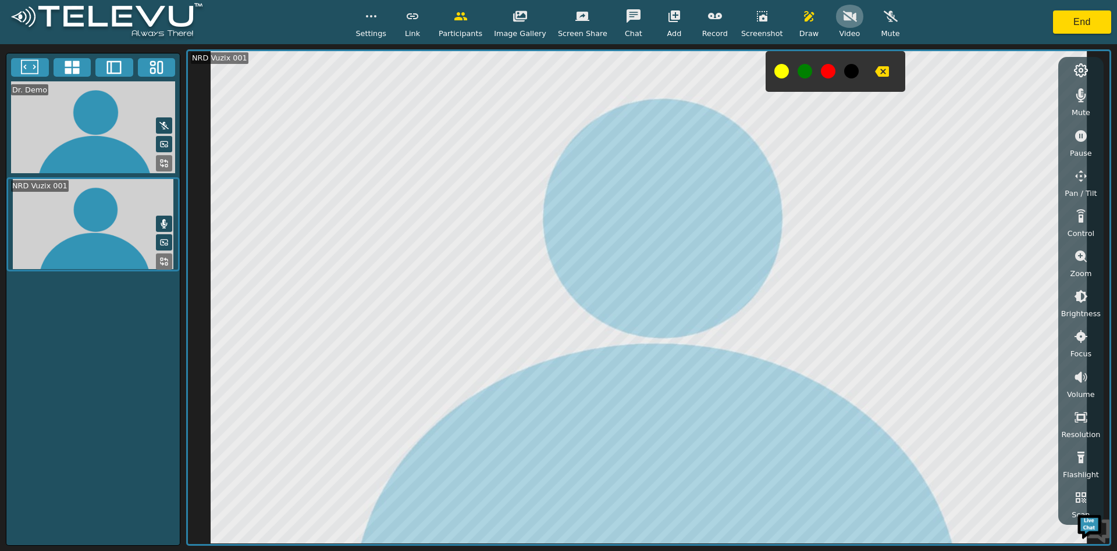
click at [843, 18] on icon "button" at bounding box center [850, 16] width 14 height 11
click at [386, 17] on button "button" at bounding box center [371, 16] width 29 height 23
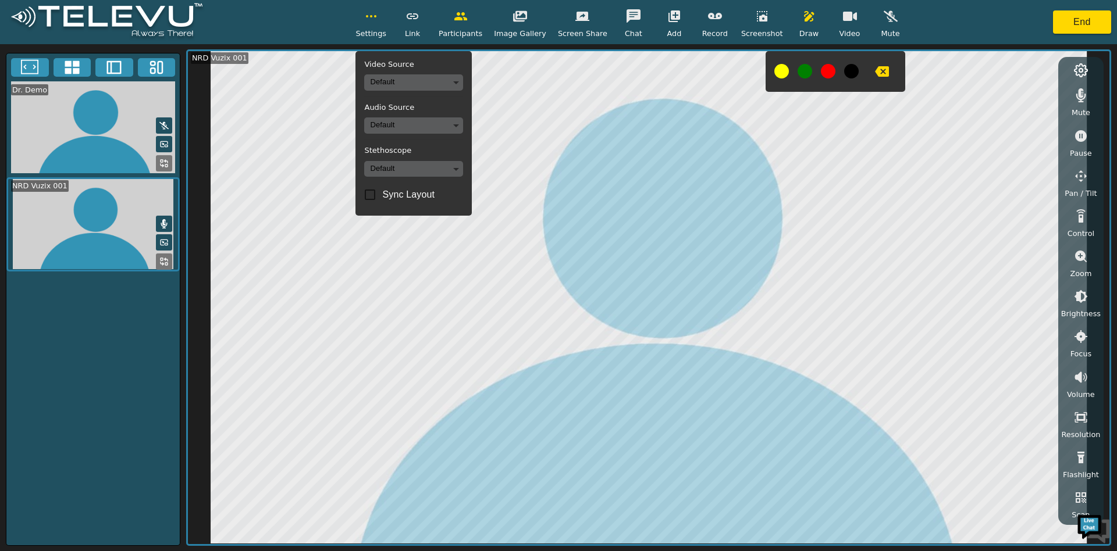
click at [390, 85] on body "Settings Video Source Default Audio Source Default Stethoscope Default Sync Lay…" at bounding box center [558, 275] width 1117 height 551
click at [393, 121] on li "Teslong Camera (f007:c999)" at bounding box center [427, 123] width 116 height 19
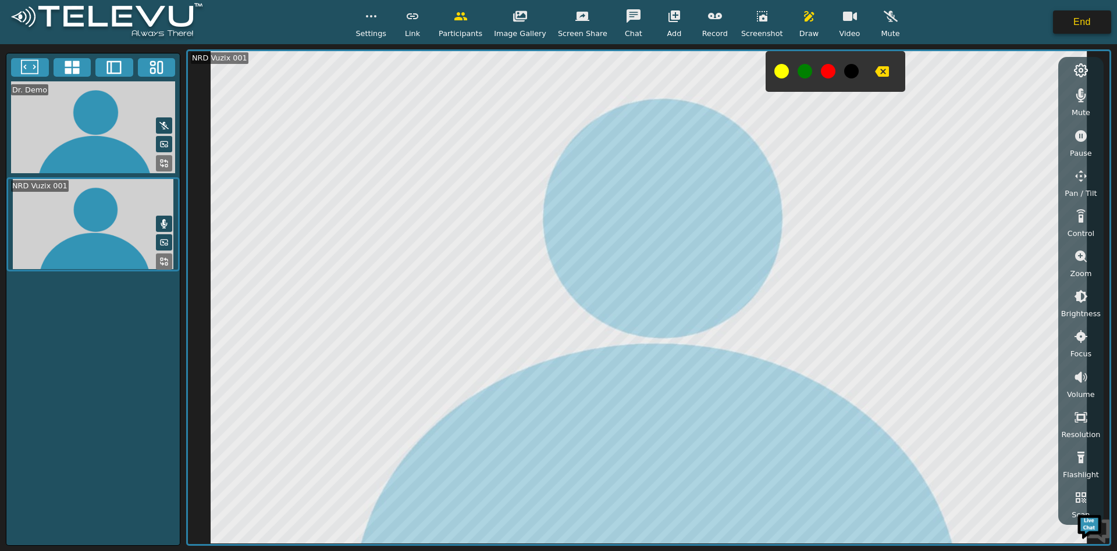
click at [1091, 26] on button "End" at bounding box center [1082, 21] width 58 height 23
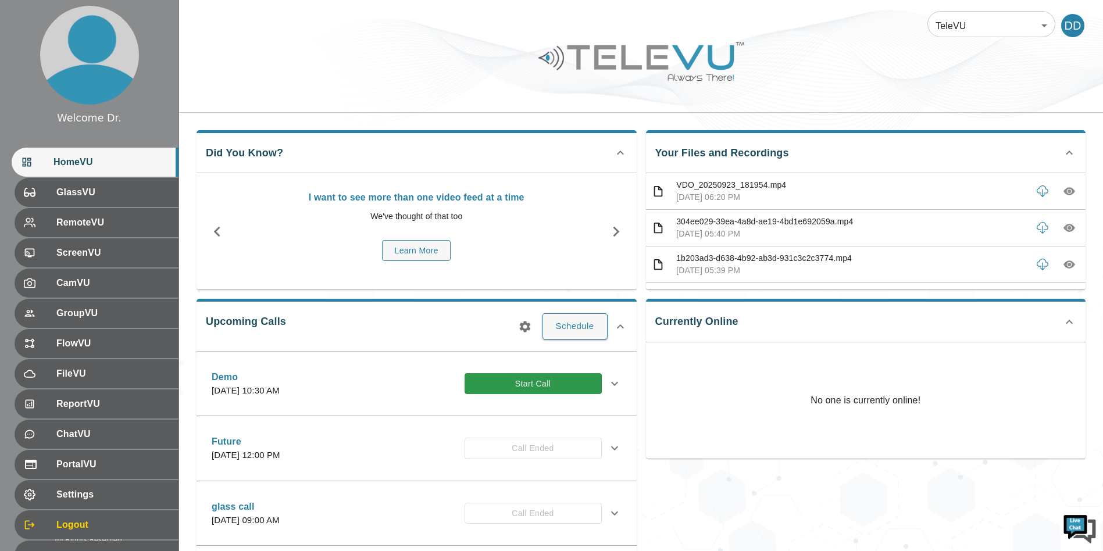
scroll to position [35, 0]
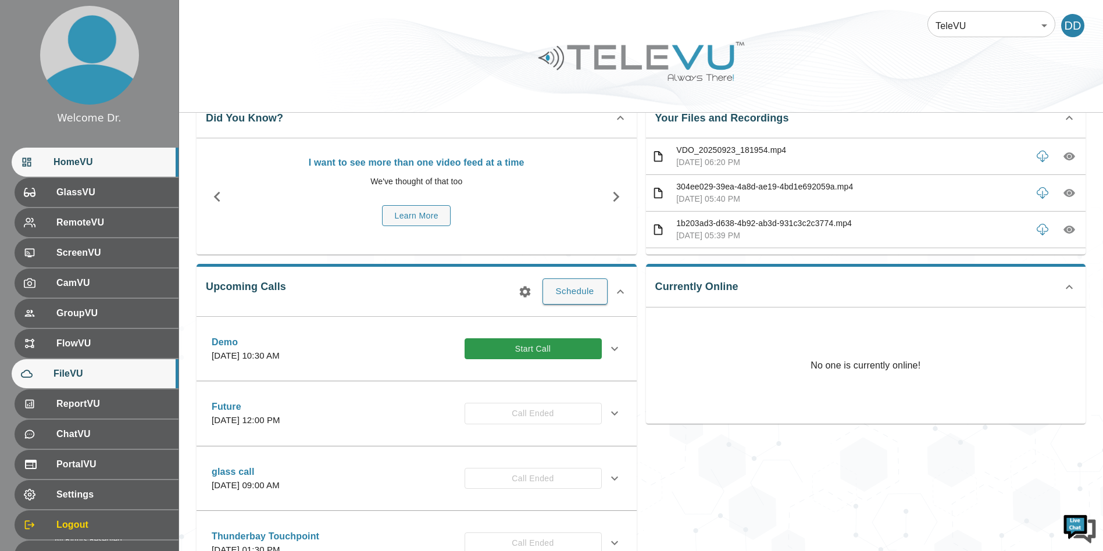
click at [21, 380] on icon at bounding box center [27, 374] width 12 height 12
